Goal: Task Accomplishment & Management: Manage account settings

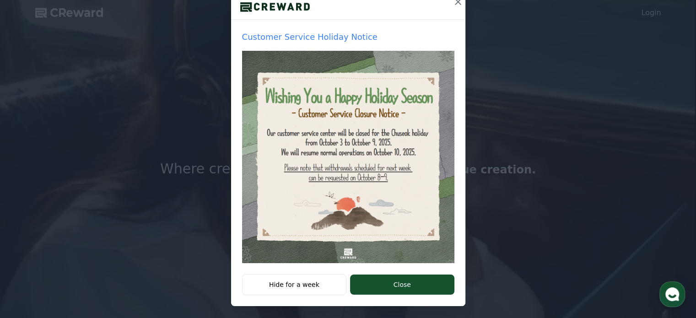
scroll to position [118, 0]
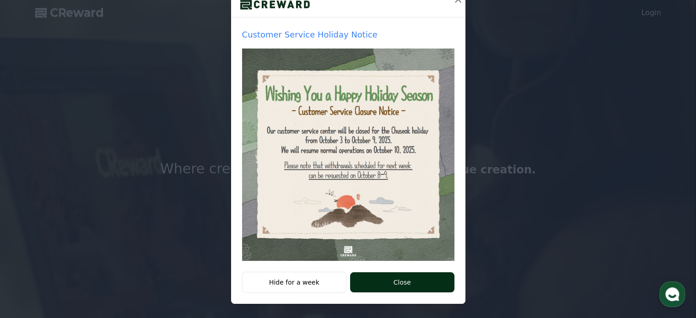
click at [406, 280] on button "Close" at bounding box center [402, 282] width 104 height 20
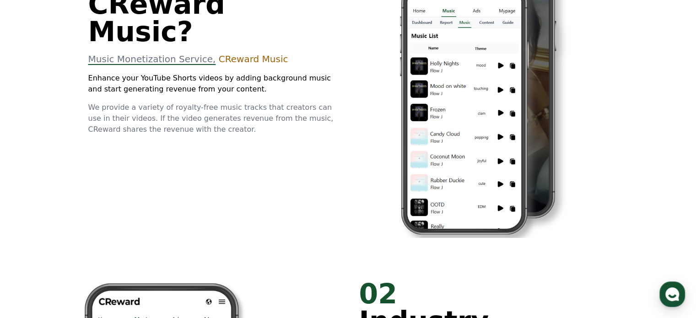
scroll to position [275, 0]
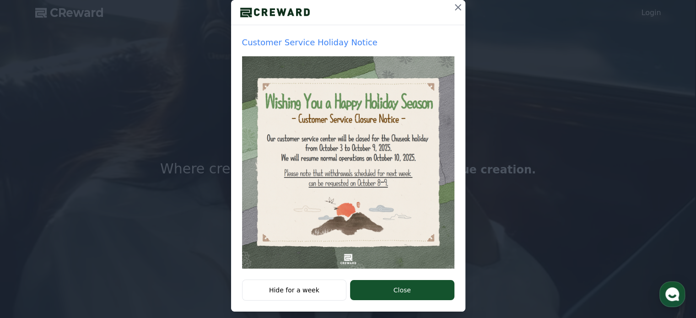
scroll to position [118, 0]
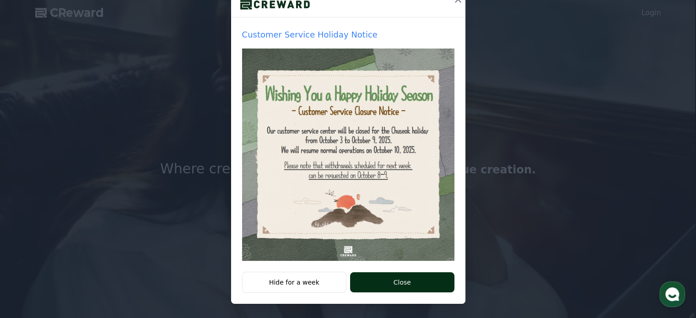
click at [381, 283] on button "Close" at bounding box center [402, 282] width 104 height 20
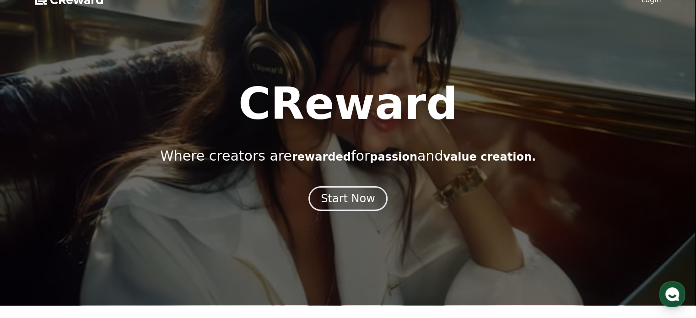
scroll to position [0, 0]
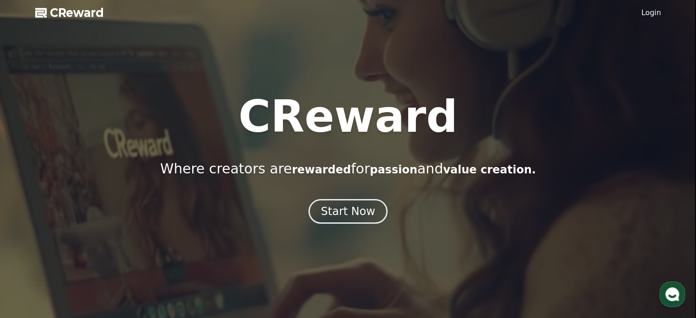
click at [653, 14] on link "Login" at bounding box center [651, 12] width 20 height 11
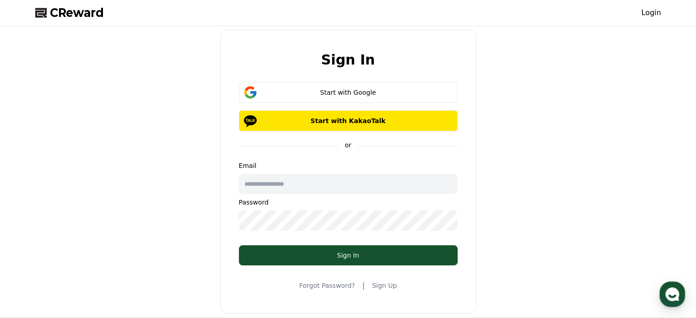
click at [297, 184] on input "text" at bounding box center [348, 184] width 219 height 20
type input "**********"
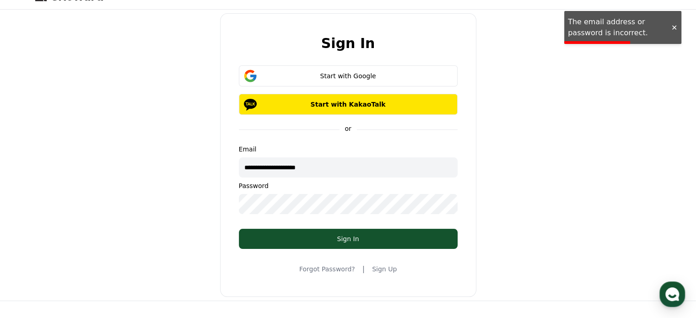
scroll to position [46, 0]
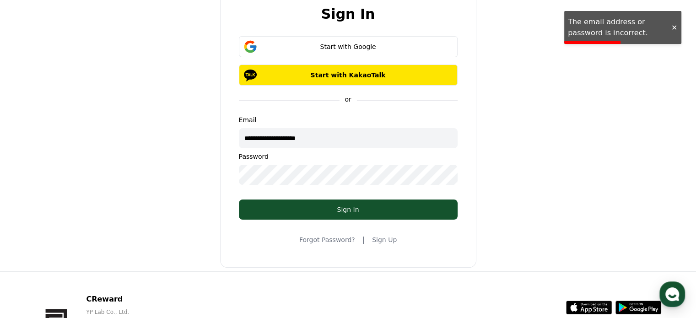
click at [381, 242] on link "Sign Up" at bounding box center [384, 239] width 25 height 9
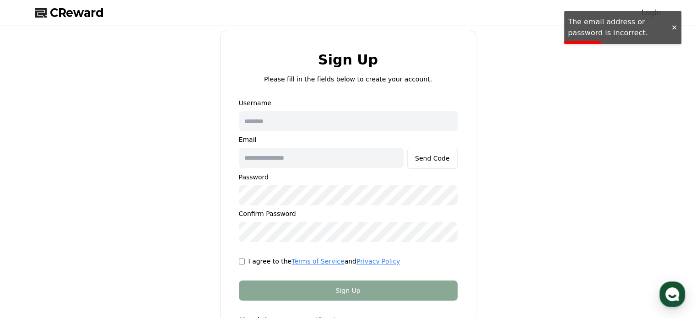
click at [307, 119] on input "text" at bounding box center [348, 121] width 219 height 20
type input "*"
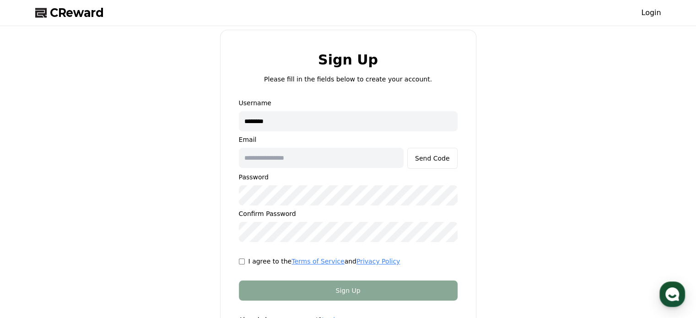
type input "********"
type input "**********"
click at [446, 153] on button "Send Code" at bounding box center [432, 158] width 50 height 21
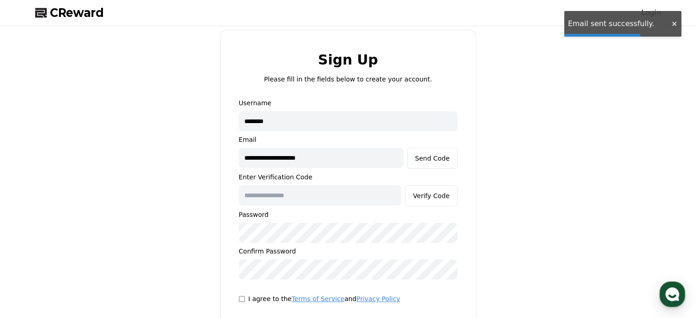
click at [302, 199] on input "text" at bounding box center [320, 195] width 163 height 20
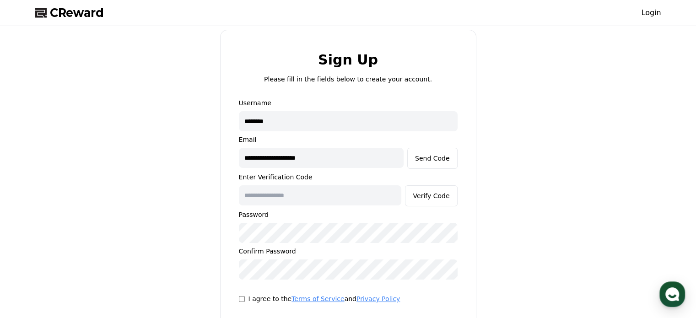
paste input "******"
type input "******"
click at [428, 197] on div "Verify Code" at bounding box center [431, 195] width 37 height 9
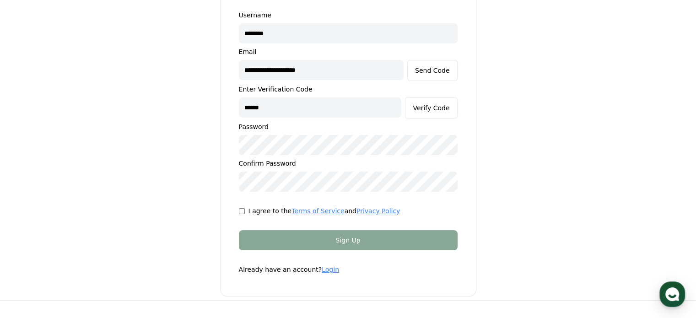
scroll to position [92, 0]
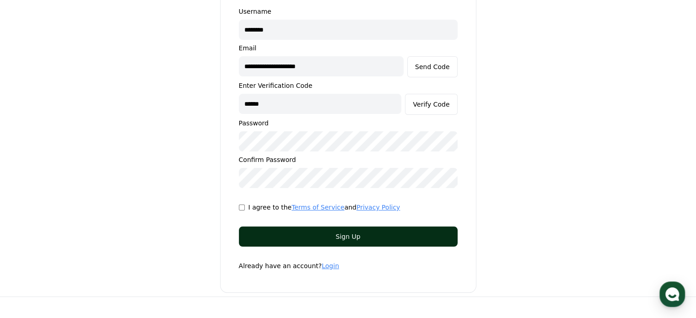
click at [311, 232] on div "Sign Up" at bounding box center [348, 236] width 182 height 9
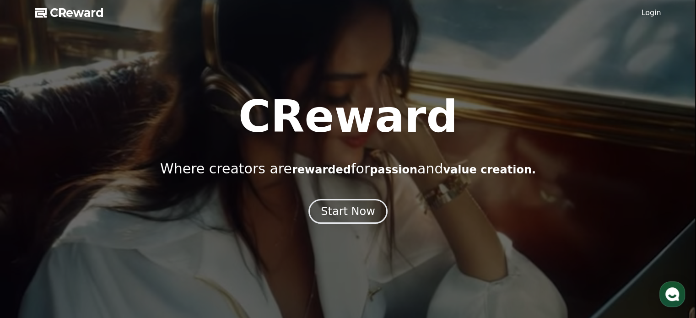
click at [651, 12] on link "Login" at bounding box center [651, 12] width 20 height 11
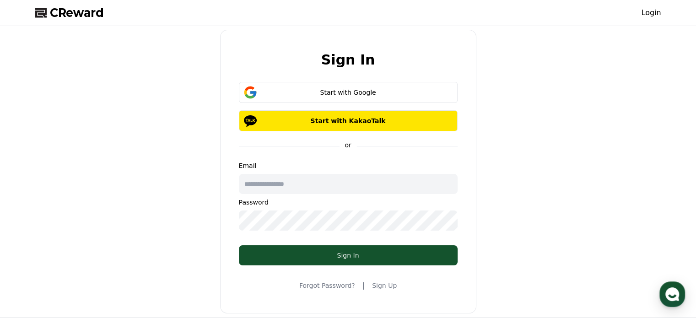
click at [298, 184] on input "text" at bounding box center [348, 184] width 219 height 20
type input "**********"
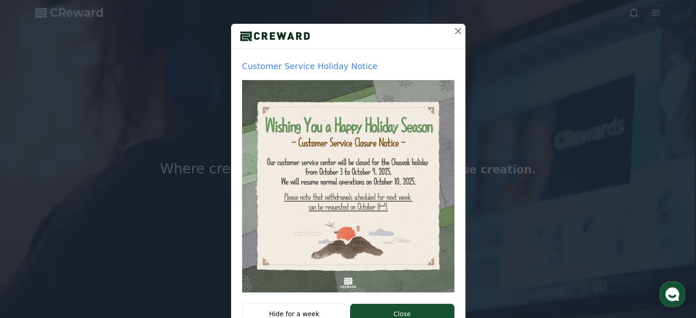
scroll to position [118, 0]
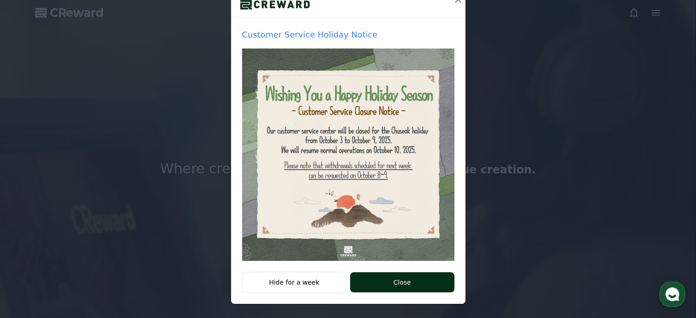
click at [387, 283] on button "Close" at bounding box center [402, 282] width 104 height 20
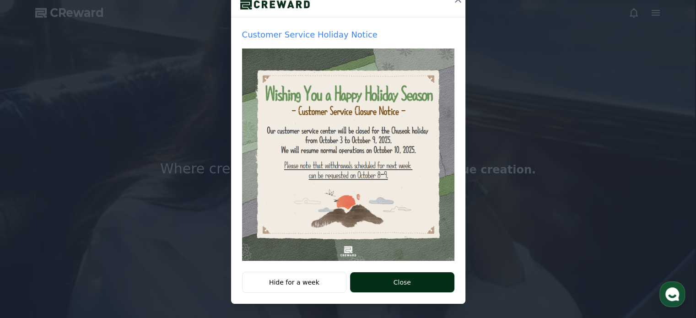
scroll to position [0, 0]
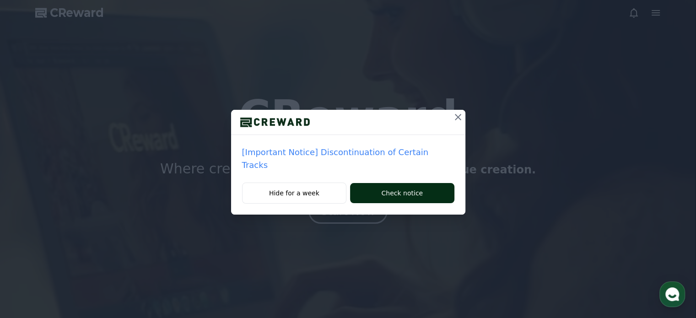
click at [406, 183] on button "Check notice" at bounding box center [402, 193] width 104 height 20
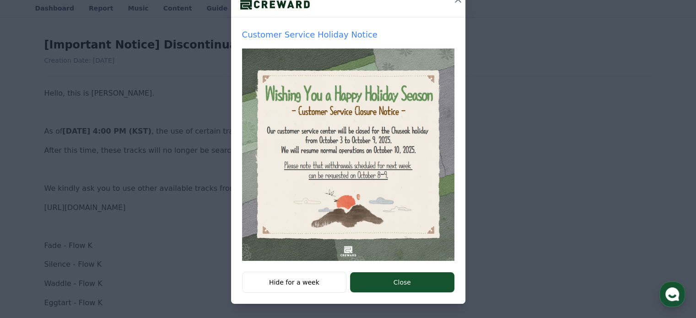
scroll to position [92, 0]
click at [300, 287] on button "Hide for a week" at bounding box center [294, 282] width 105 height 21
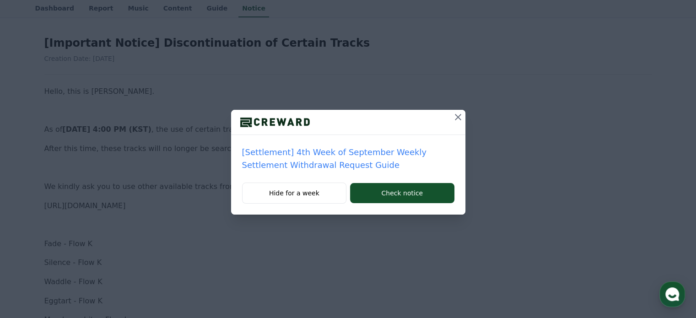
click at [458, 117] on icon at bounding box center [458, 117] width 6 height 6
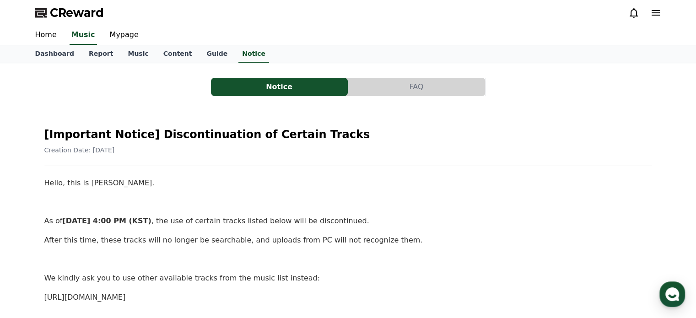
drag, startPoint x: 346, startPoint y: 222, endPoint x: 608, endPoint y: 46, distance: 315.7
click at [439, 85] on button "FAQ" at bounding box center [416, 87] width 137 height 18
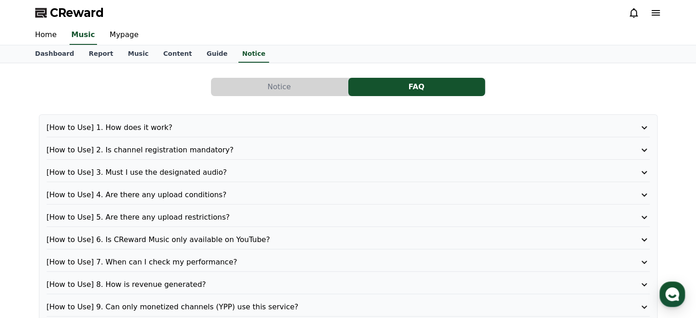
click at [296, 85] on button "Notice" at bounding box center [279, 87] width 137 height 18
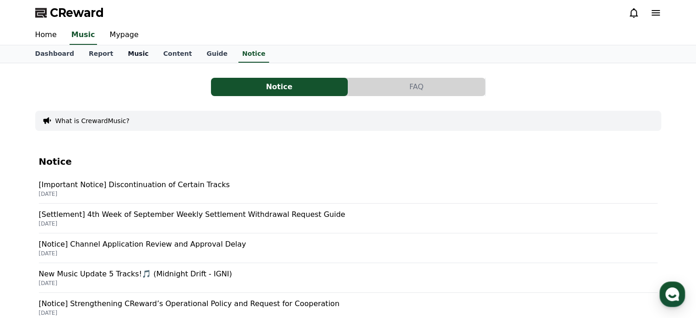
click at [129, 54] on link "Music" at bounding box center [137, 53] width 35 height 17
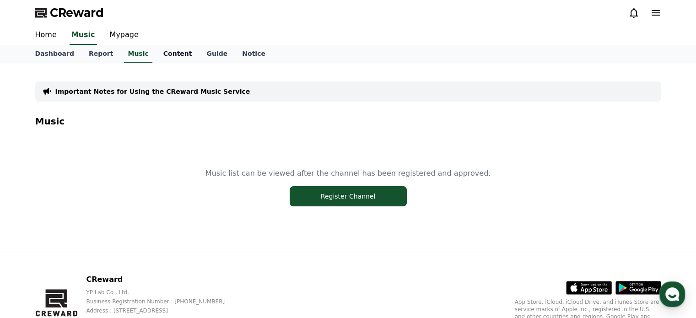
click at [162, 53] on link "Content" at bounding box center [177, 53] width 43 height 17
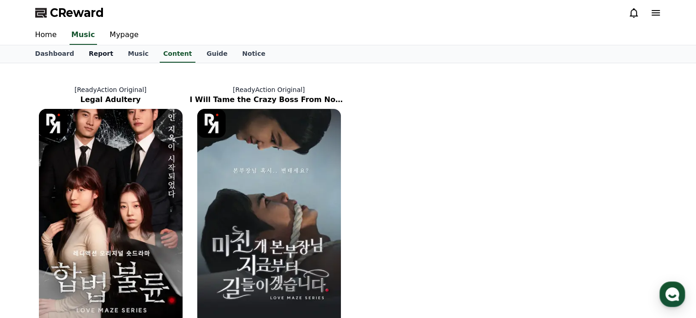
click at [82, 52] on link "Report" at bounding box center [100, 53] width 39 height 17
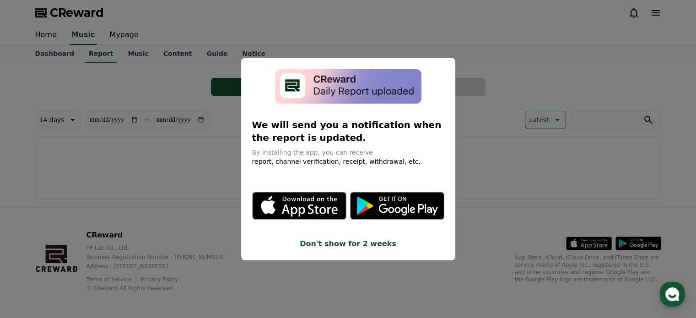
click at [146, 183] on button "close modal" at bounding box center [348, 159] width 696 height 318
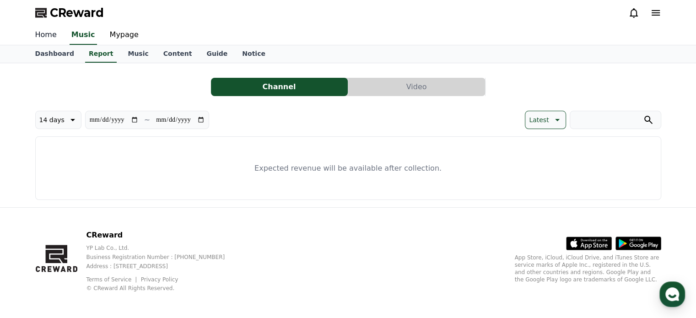
click at [44, 36] on link "Home" at bounding box center [46, 35] width 36 height 19
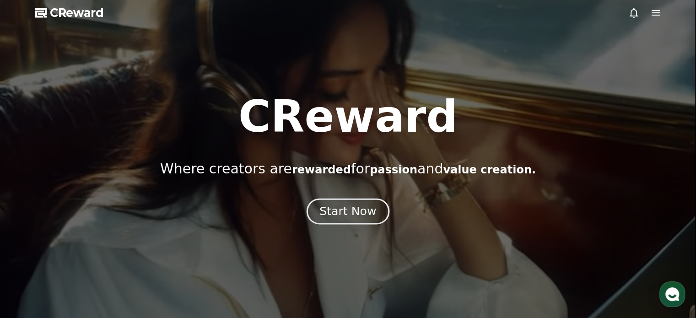
click at [333, 208] on div "Start Now" at bounding box center [347, 212] width 57 height 16
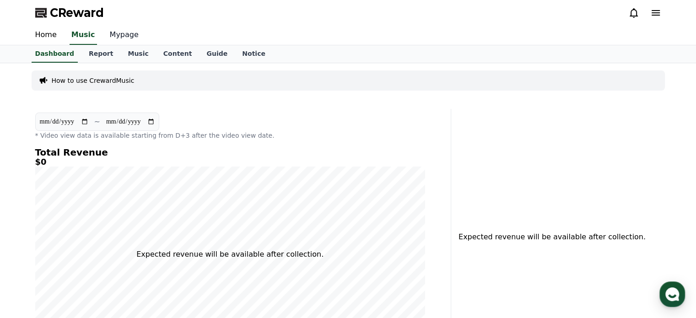
click at [118, 33] on link "Mypage" at bounding box center [123, 35] width 43 height 19
select select "**********"
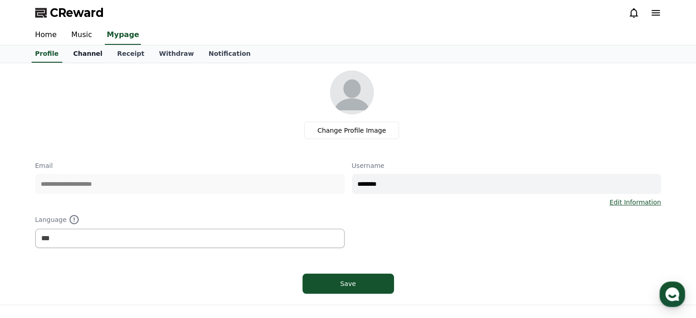
click at [84, 56] on link "Channel" at bounding box center [88, 53] width 44 height 17
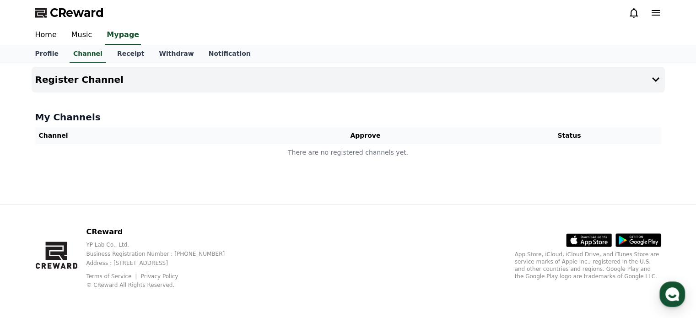
click at [198, 141] on th "Channel" at bounding box center [144, 135] width 218 height 17
click at [128, 53] on link "Receipt" at bounding box center [131, 53] width 42 height 17
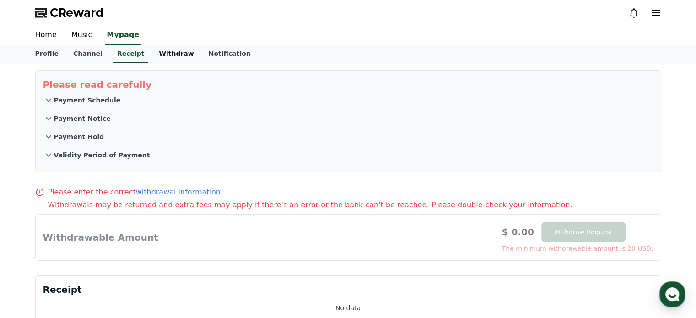
click at [167, 54] on link "Withdraw" at bounding box center [175, 53] width 49 height 17
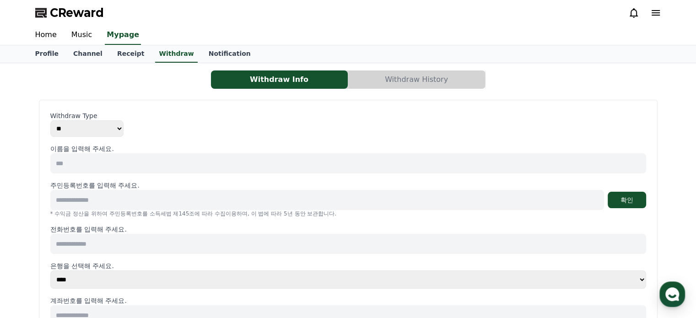
click at [96, 131] on select "** ***" at bounding box center [86, 128] width 73 height 16
select select "*******"
click at [50, 120] on select "** ***" at bounding box center [86, 128] width 73 height 16
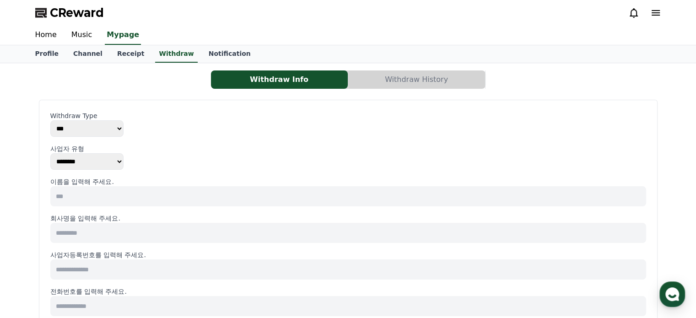
drag, startPoint x: 254, startPoint y: 184, endPoint x: 594, endPoint y: 70, distance: 358.2
